Goal: Learn about a topic

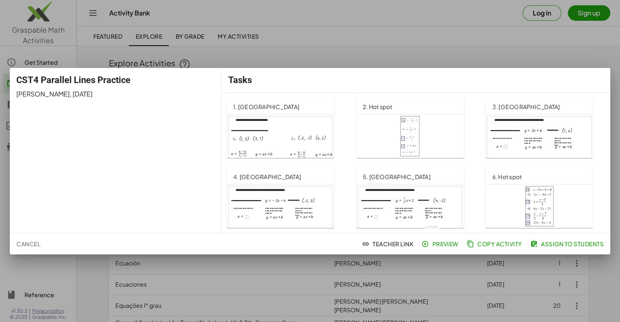
click at [299, 138] on div at bounding box center [281, 146] width 104 height 59
click at [421, 42] on div at bounding box center [310, 161] width 620 height 322
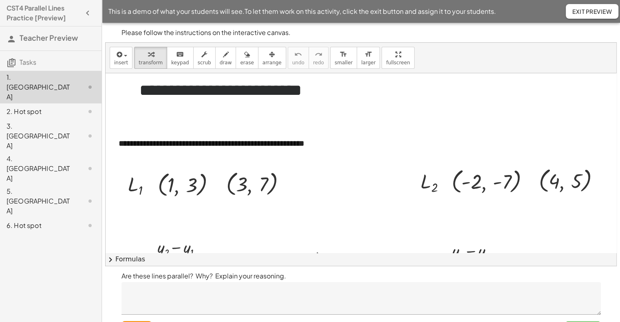
click at [367, 106] on div "**********" at bounding box center [361, 154] width 511 height 223
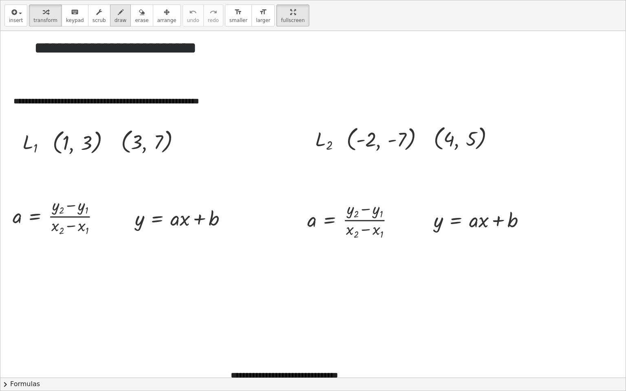
click at [115, 20] on span "draw" at bounding box center [121, 21] width 12 height 6
drag, startPoint x: 286, startPoint y: 68, endPoint x: 331, endPoint y: 98, distance: 54.3
click at [331, 98] on div at bounding box center [312, 307] width 625 height 553
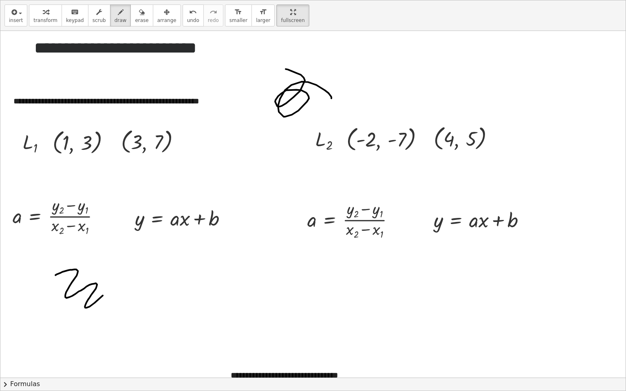
drag, startPoint x: 70, startPoint y: 269, endPoint x: 119, endPoint y: 265, distance: 49.2
click at [121, 278] on div at bounding box center [312, 307] width 625 height 553
drag, startPoint x: 140, startPoint y: 263, endPoint x: 163, endPoint y: 322, distance: 62.8
click at [165, 315] on div at bounding box center [312, 307] width 625 height 553
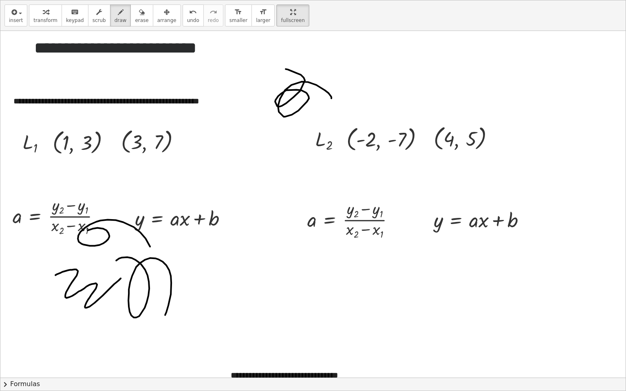
drag, startPoint x: 108, startPoint y: 219, endPoint x: 70, endPoint y: 256, distance: 52.5
click at [70, 256] on div at bounding box center [312, 307] width 625 height 553
